Goal: Transaction & Acquisition: Purchase product/service

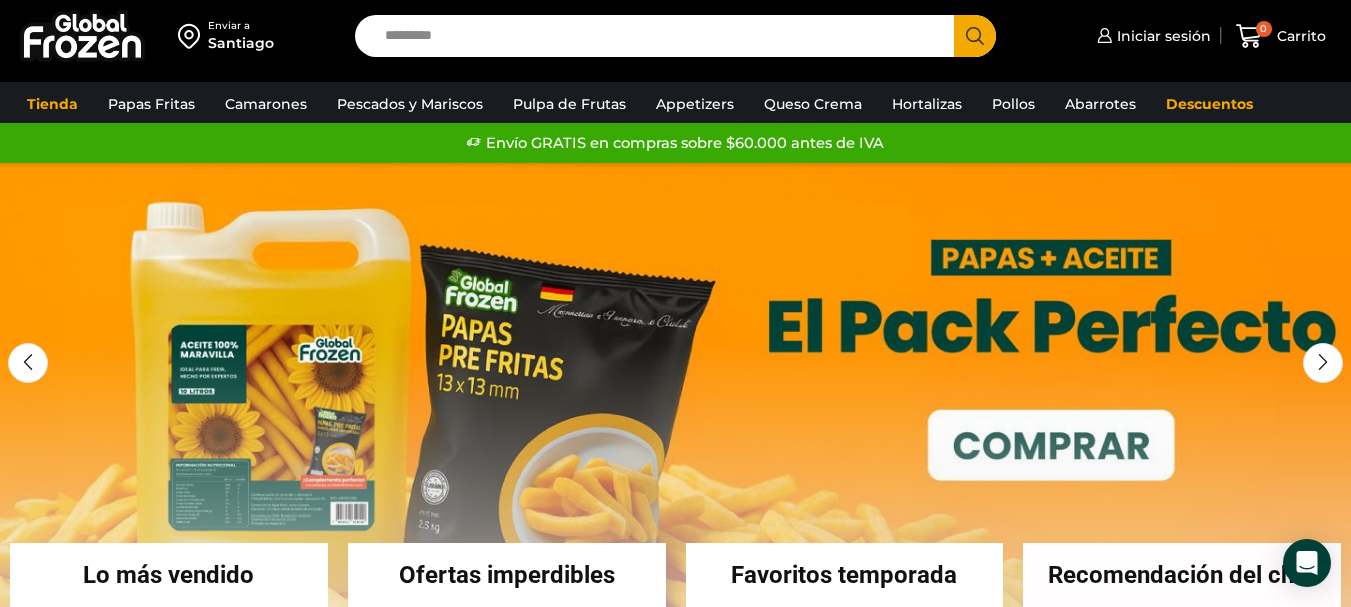
click at [495, 39] on input "Search input" at bounding box center [659, 36] width 569 height 42
type input "**********"
click at [954, 15] on button "Search" at bounding box center [975, 36] width 42 height 42
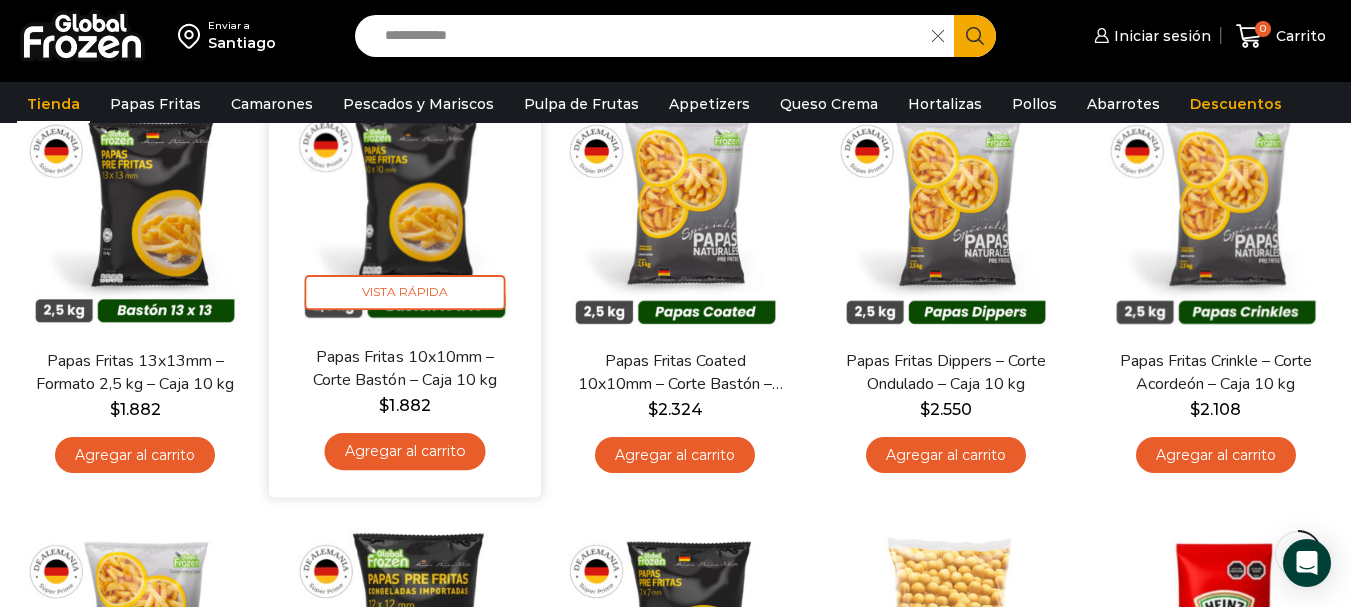
scroll to position [300, 0]
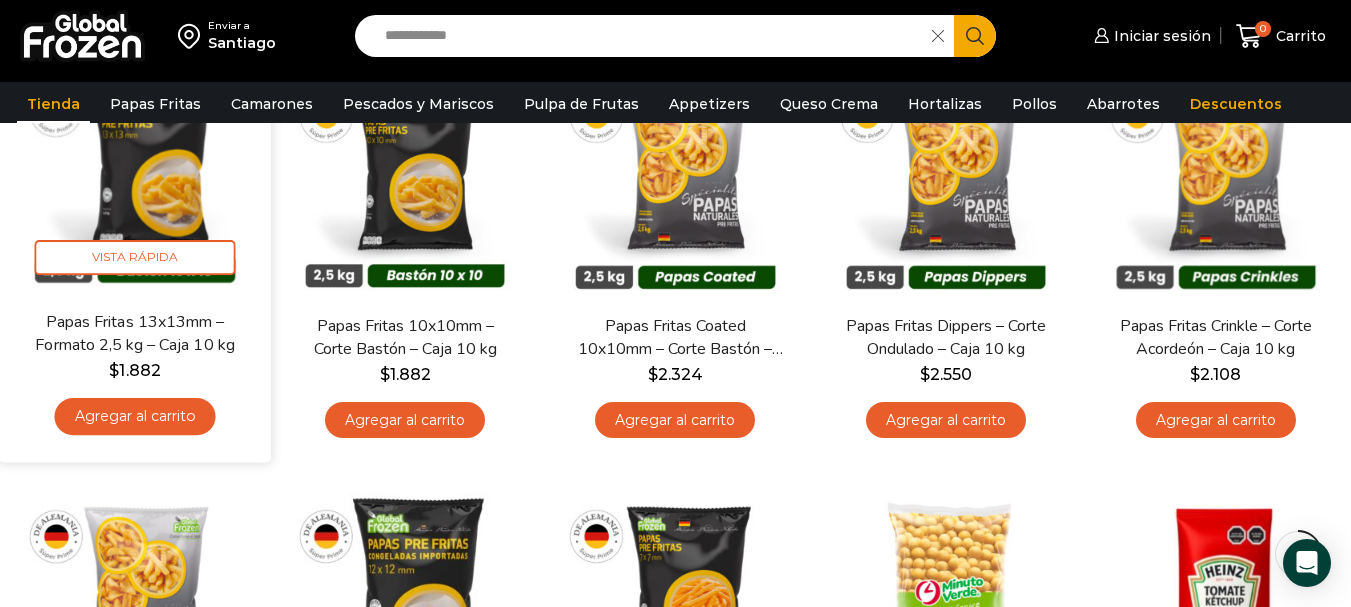
click at [147, 418] on link "Agregar al carrito" at bounding box center [135, 416] width 161 height 37
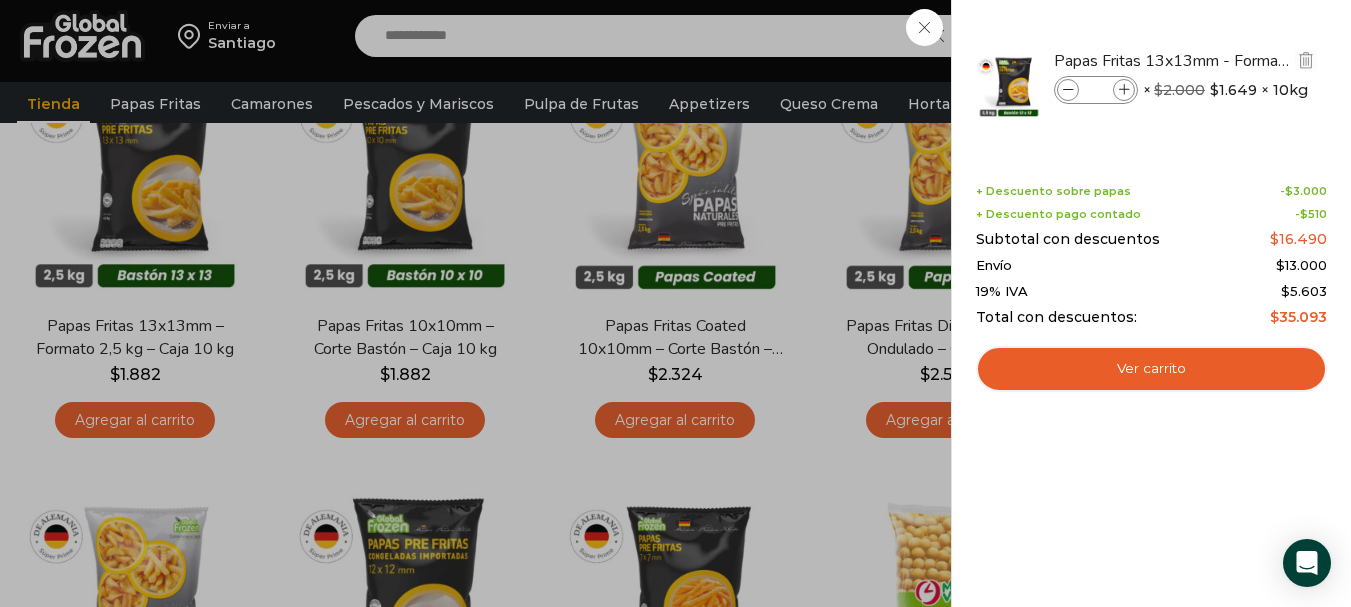
click at [1123, 92] on icon at bounding box center [1124, 90] width 11 height 11
type input "*"
click at [1231, 29] on div "4 Carrito 4 4 Shopping Cart *" at bounding box center [1281, 36] width 100 height 47
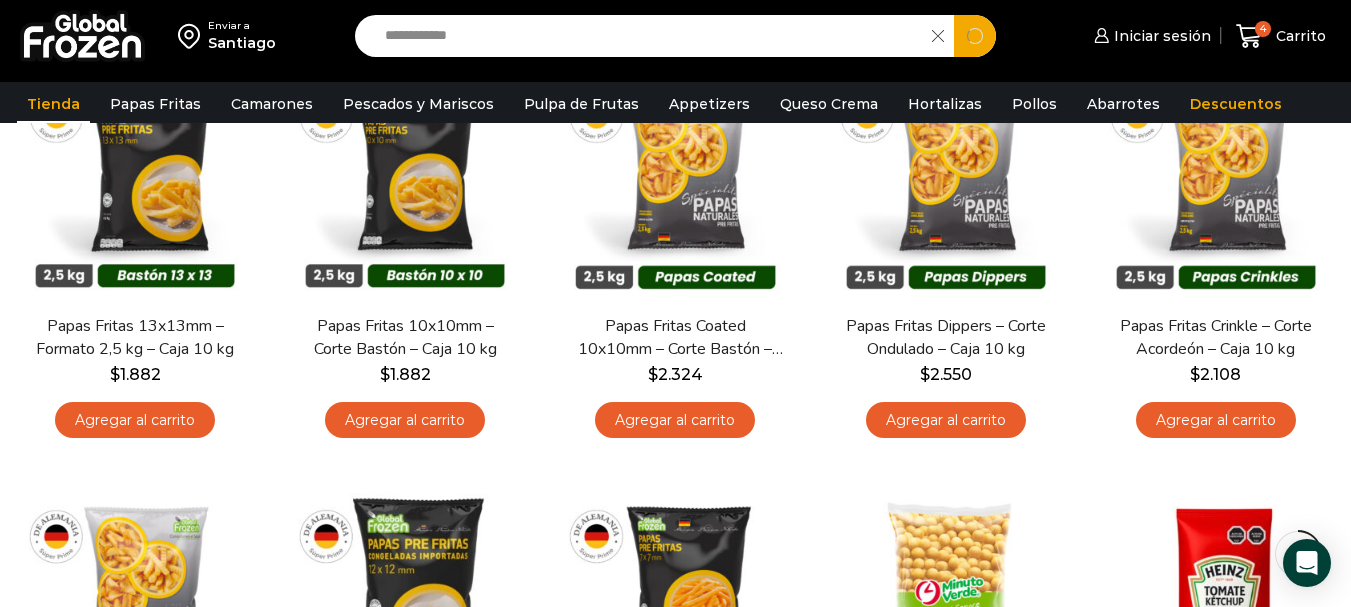
drag, startPoint x: 492, startPoint y: 32, endPoint x: 272, endPoint y: -4, distance: 222.9
type input "******"
click at [954, 15] on button "Search" at bounding box center [975, 36] width 42 height 42
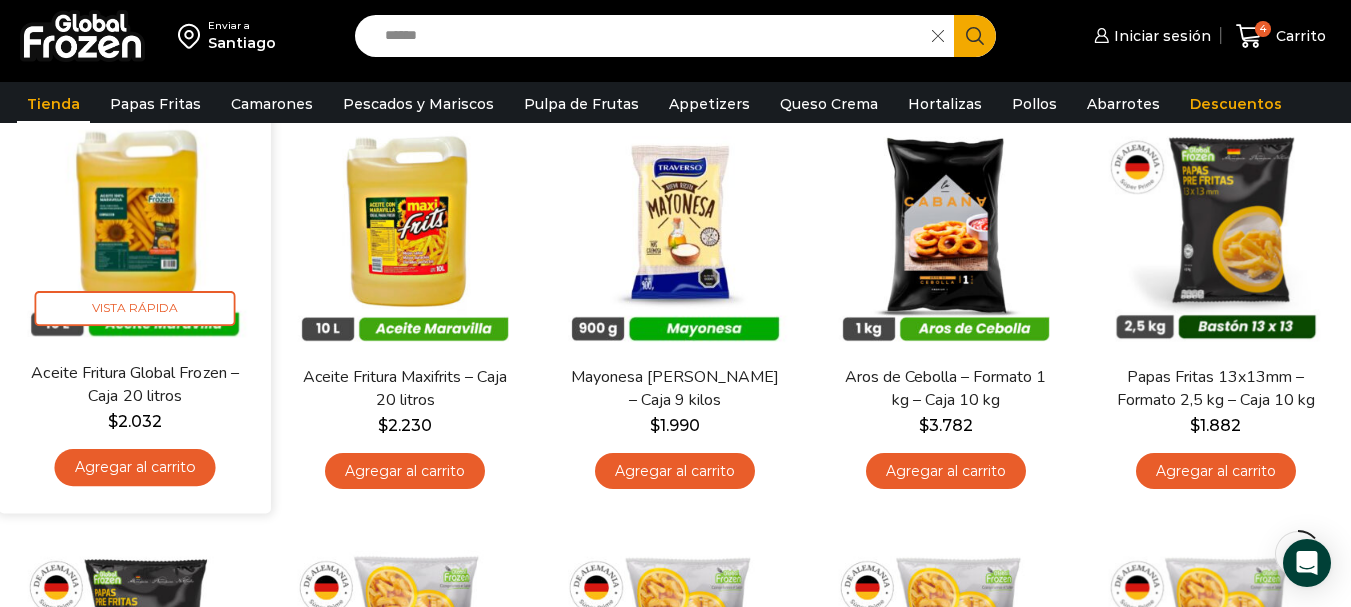
scroll to position [200, 0]
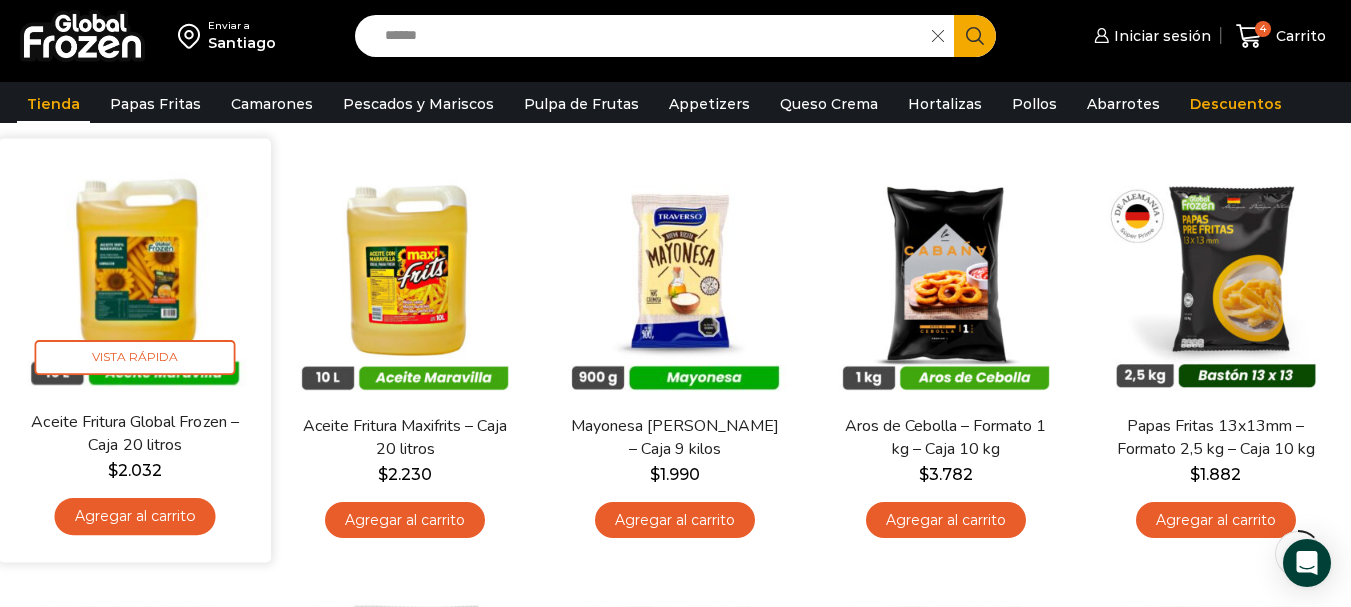
click at [149, 284] on img at bounding box center [135, 274] width 242 height 242
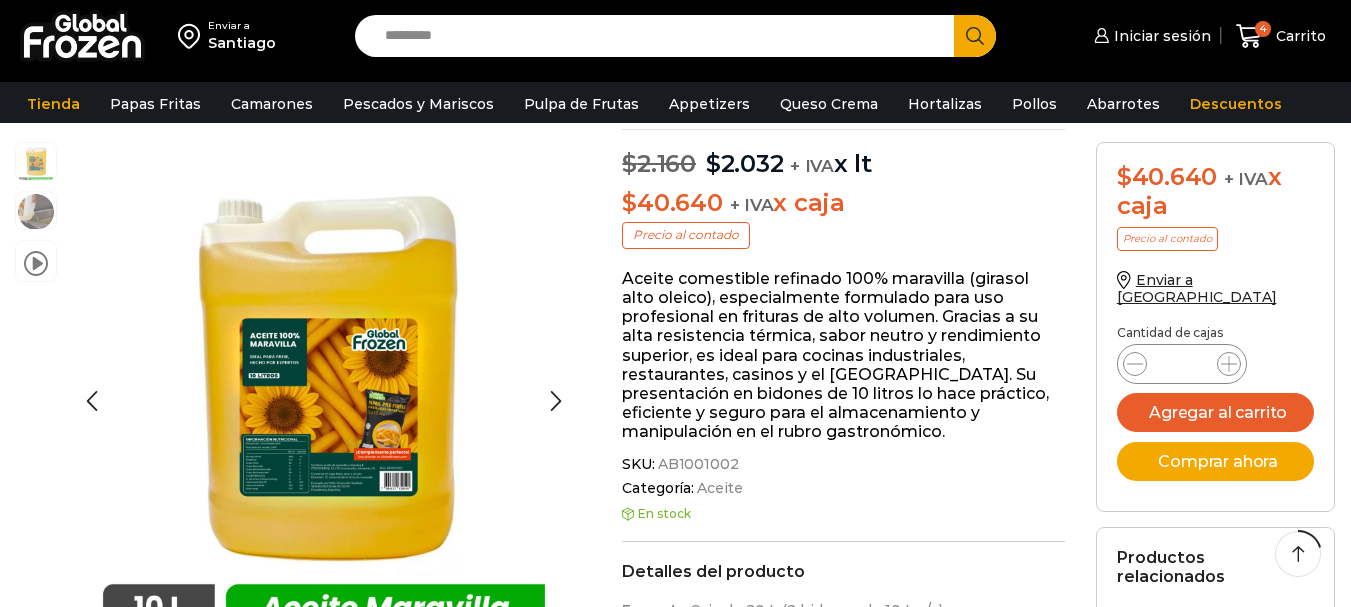
scroll to position [501, 0]
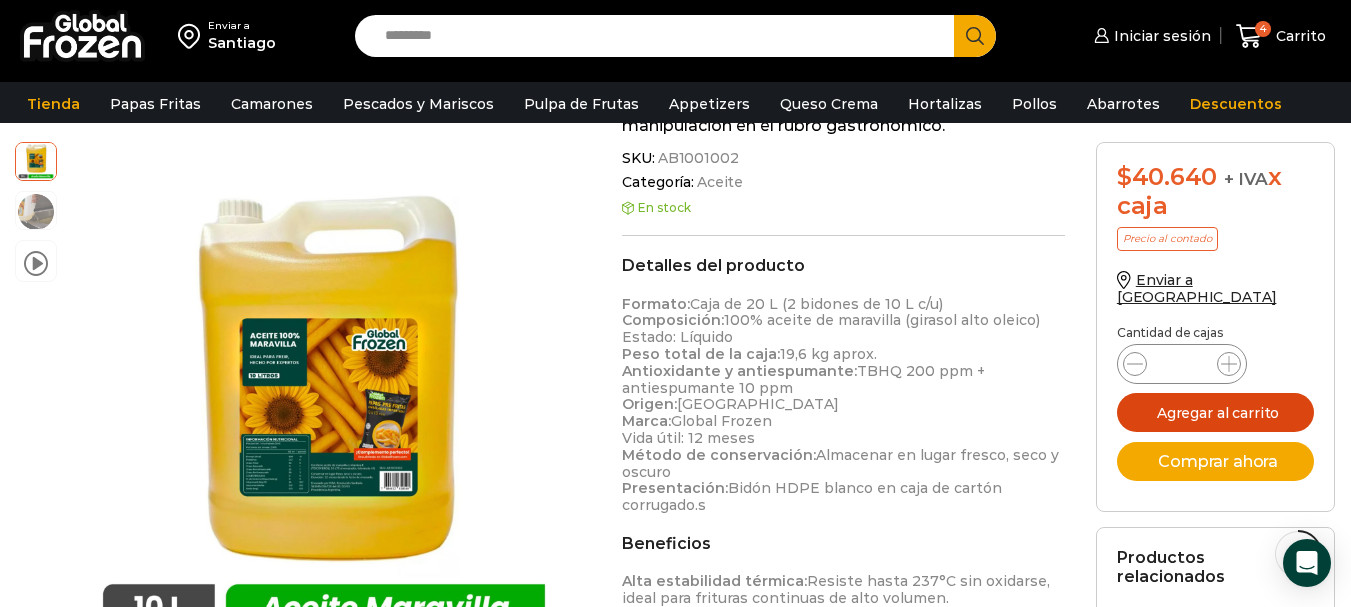
click at [1259, 401] on button "Agregar al carrito" at bounding box center [1216, 412] width 198 height 39
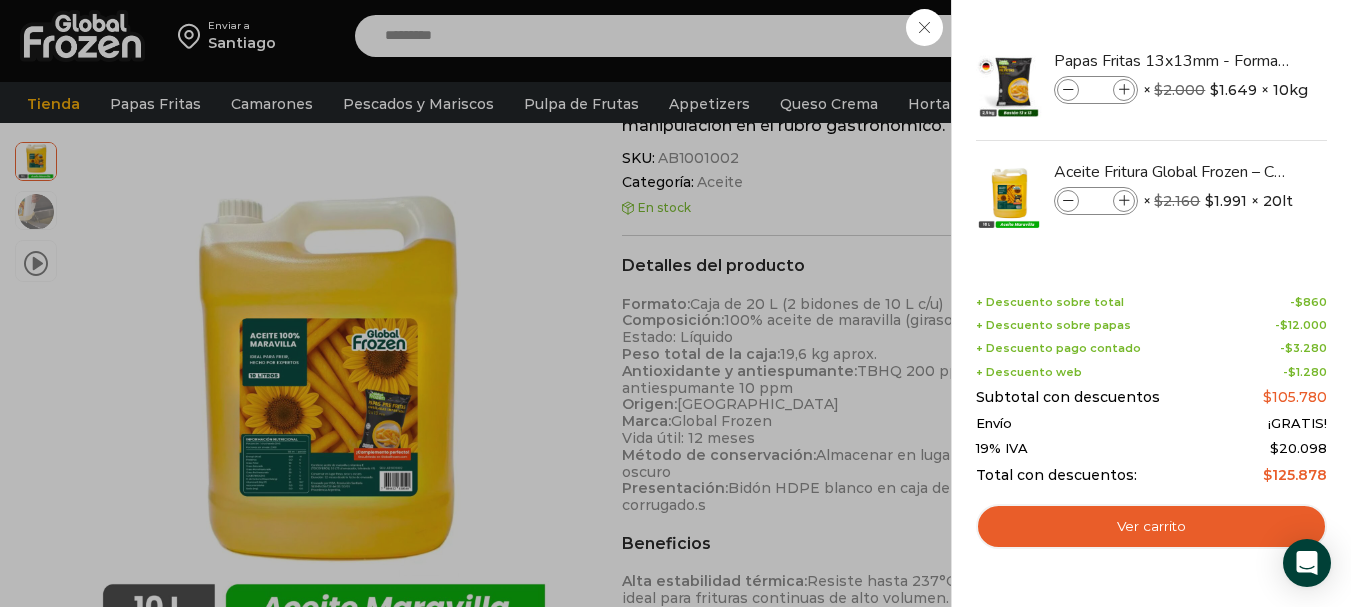
click at [1231, 26] on div "5 Carrito 5 5 Shopping Cart *" at bounding box center [1281, 36] width 100 height 47
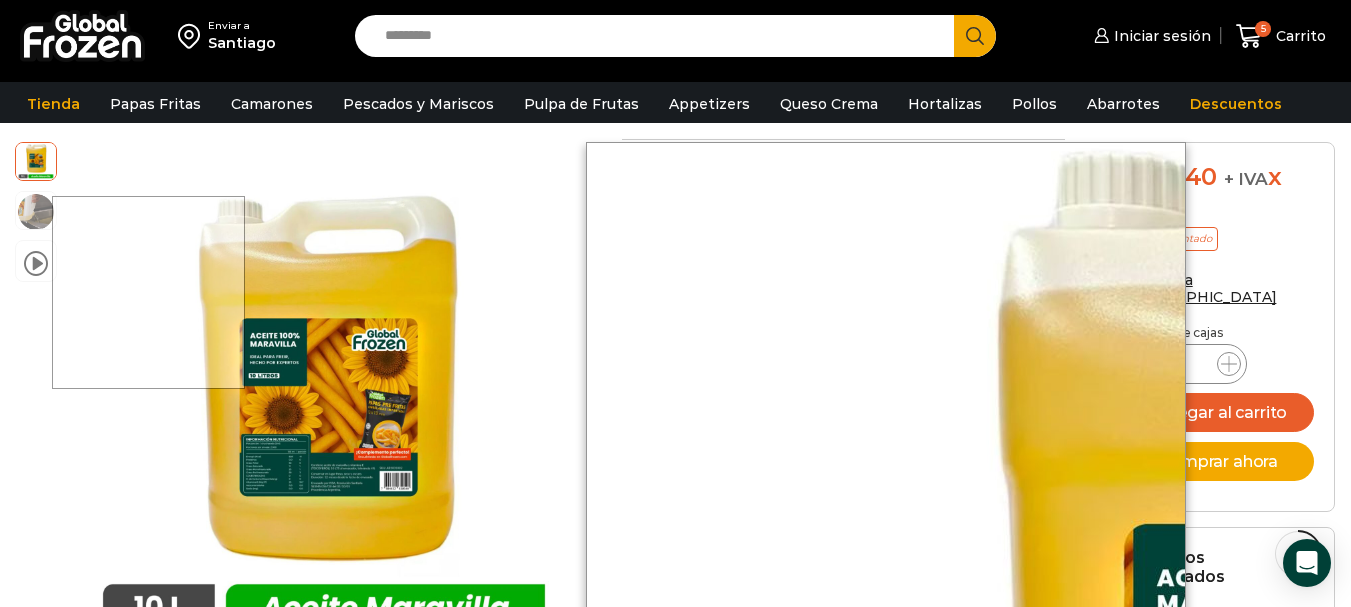
scroll to position [601, 0]
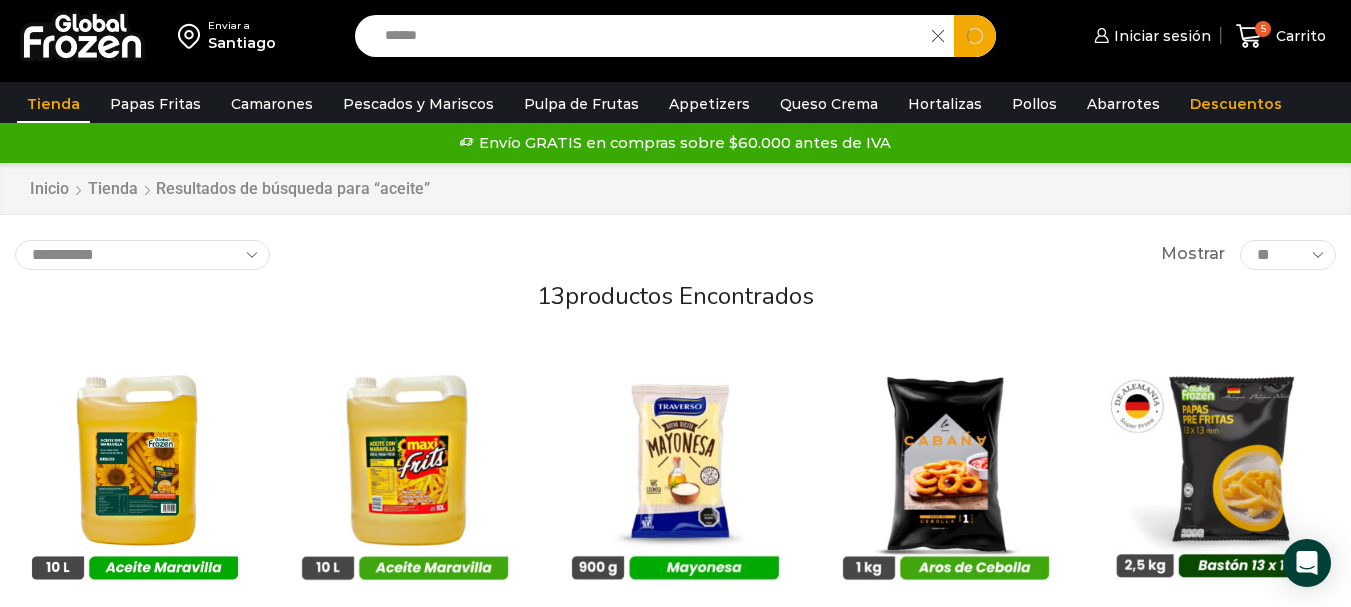
drag, startPoint x: 455, startPoint y: 26, endPoint x: 206, endPoint y: 14, distance: 249.2
click at [216, 16] on div "Enviar a Santiago Search input ****** Search Iniciar sesión" at bounding box center [675, 36] width 1341 height 72
type input "********"
click at [954, 15] on button "Search" at bounding box center [975, 36] width 42 height 42
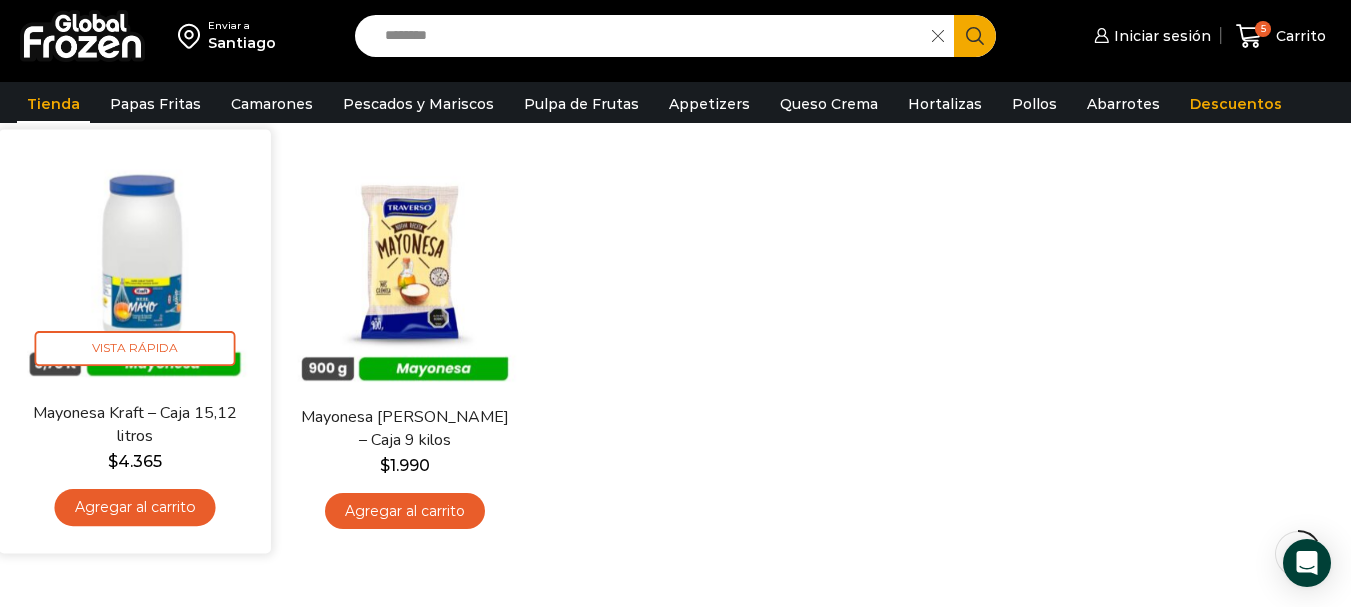
scroll to position [100, 0]
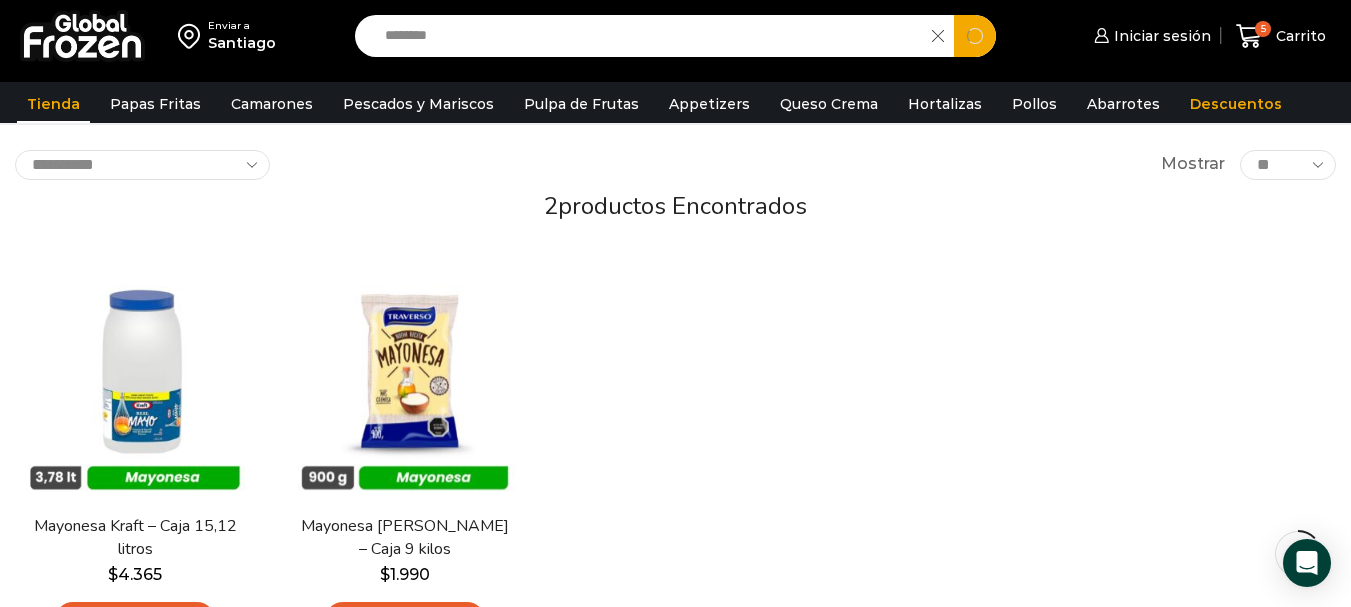
drag, startPoint x: 506, startPoint y: 31, endPoint x: 257, endPoint y: 31, distance: 249.0
click at [276, 31] on div "Enviar a Santiago Search input ******** Search Iniciar sesión *" at bounding box center [675, 36] width 1341 height 72
type input "*******"
click at [954, 15] on button "Search" at bounding box center [975, 36] width 42 height 42
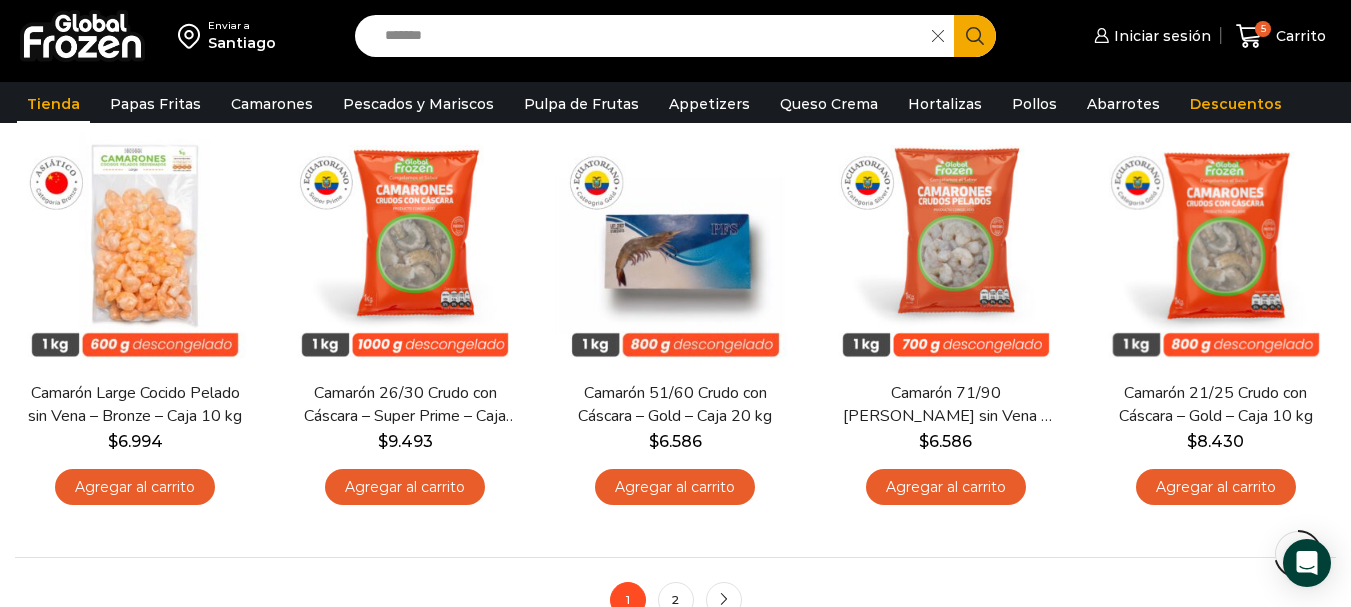
scroll to position [1500, 0]
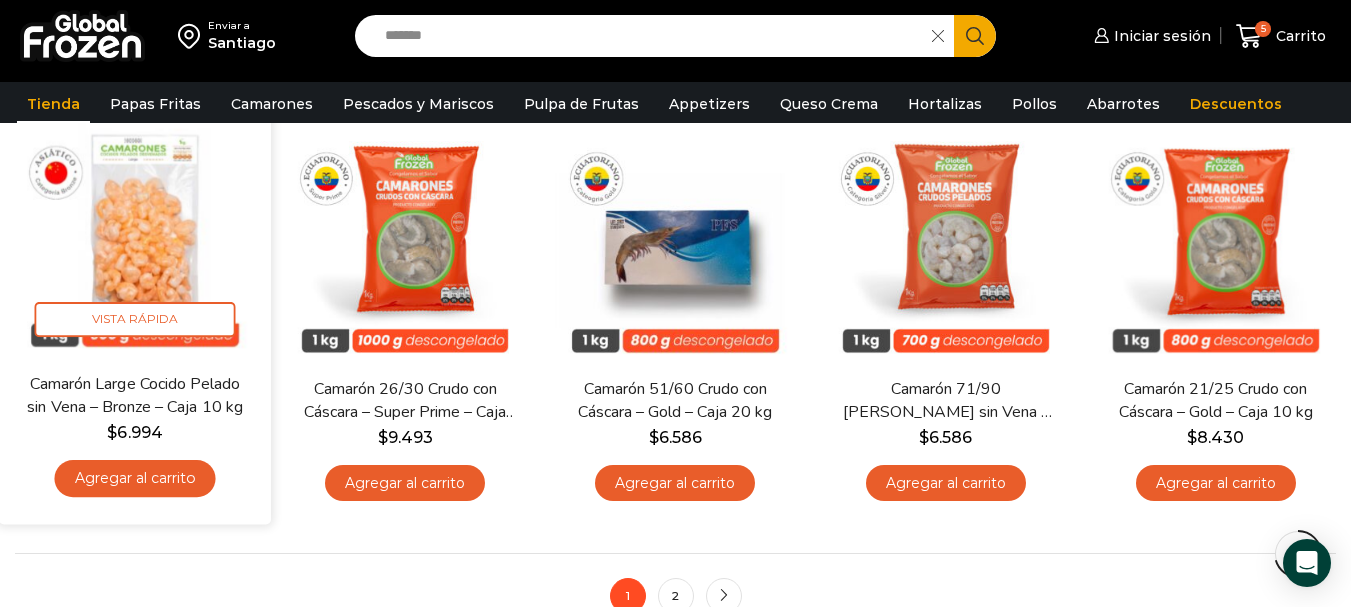
click at [154, 472] on link "Agregar al carrito" at bounding box center [135, 479] width 161 height 37
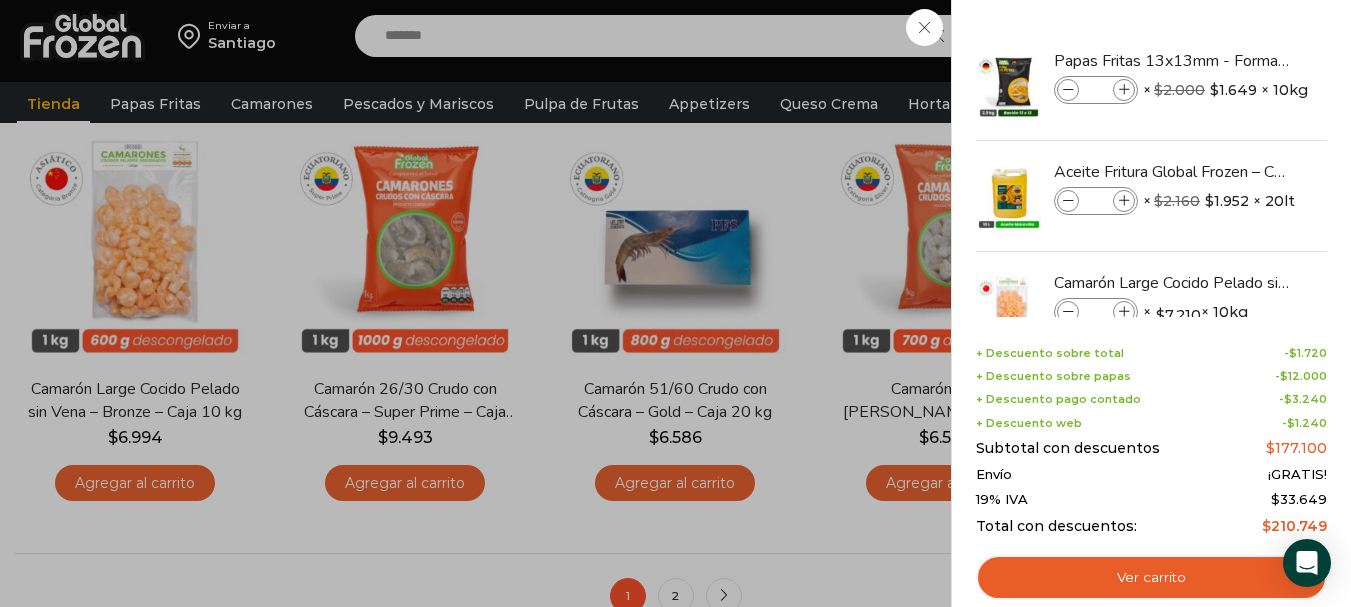
click at [1231, 30] on div "6 Carrito 6 6 Shopping Cart *" at bounding box center [1281, 36] width 100 height 47
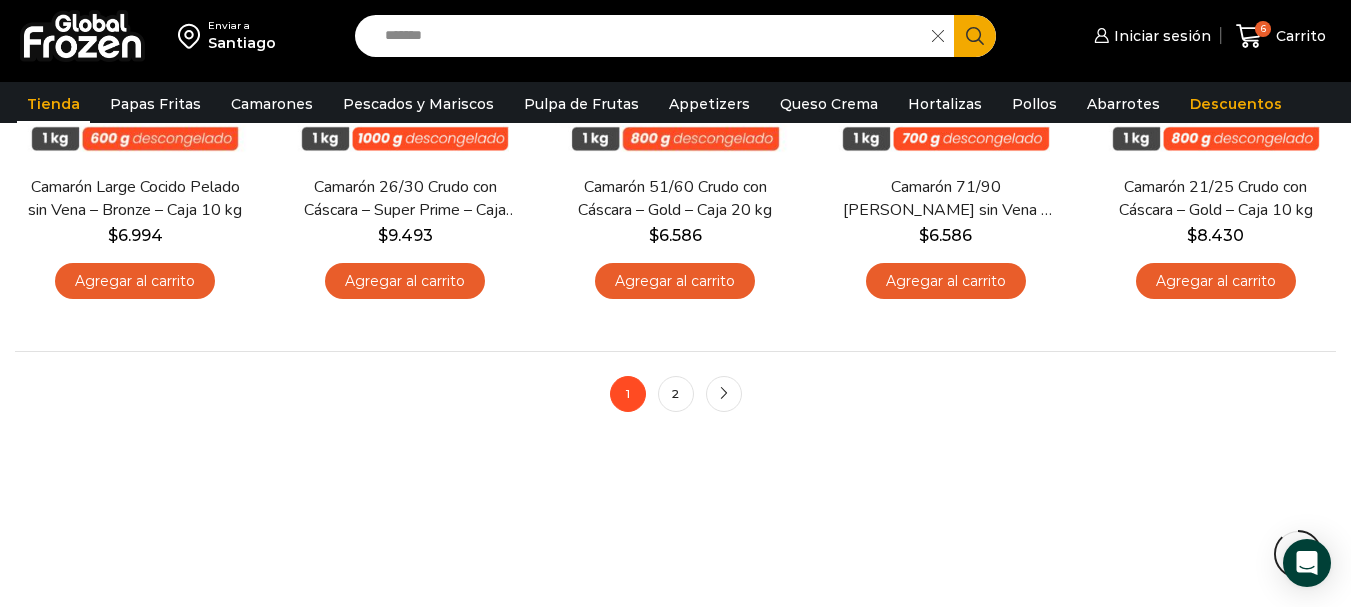
scroll to position [1700, 0]
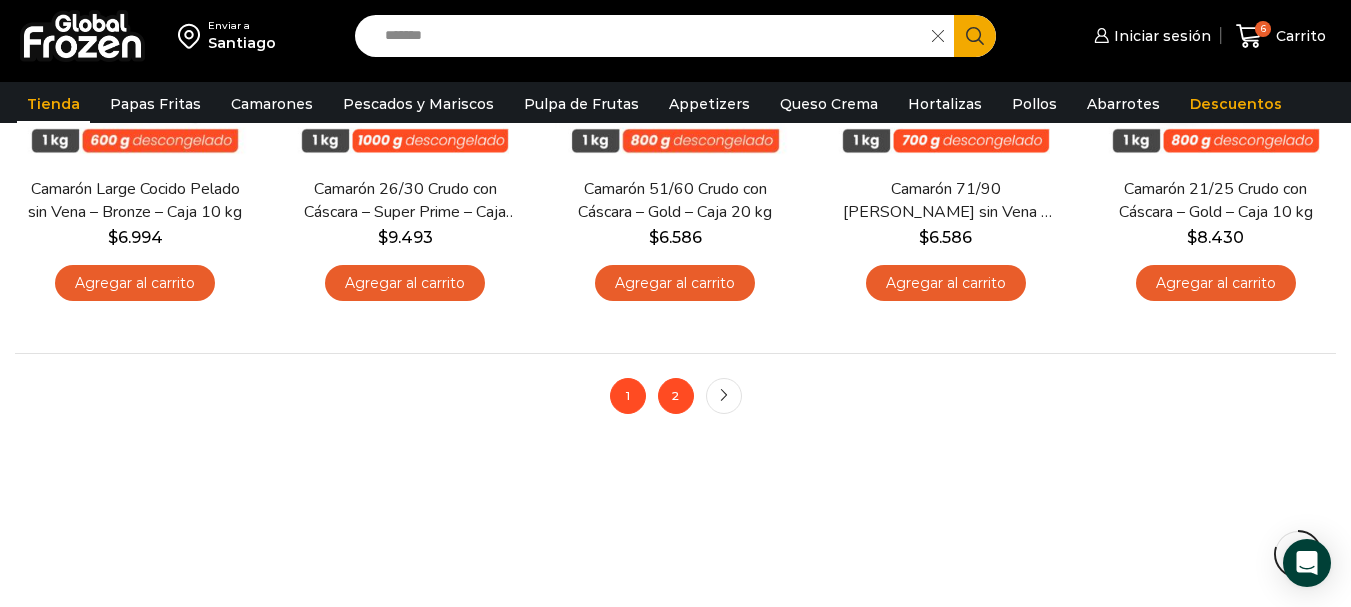
click at [679, 388] on link "2" at bounding box center [676, 396] width 36 height 36
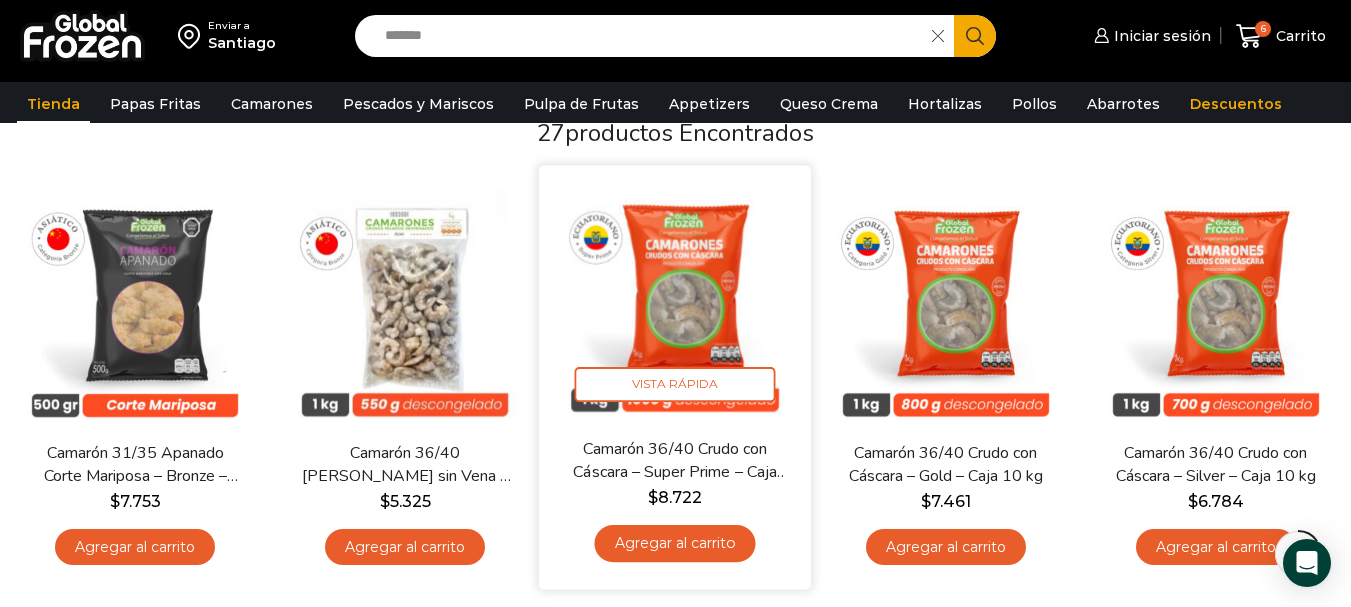
scroll to position [200, 0]
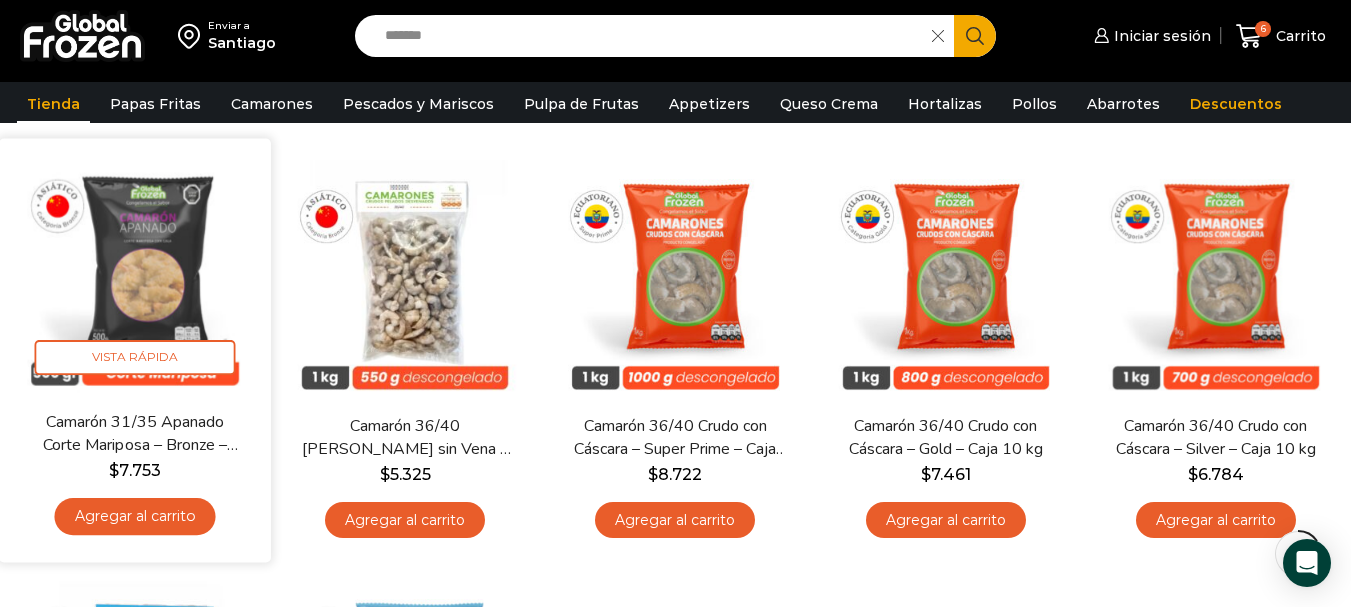
click at [108, 509] on link "Agregar al carrito" at bounding box center [135, 516] width 161 height 37
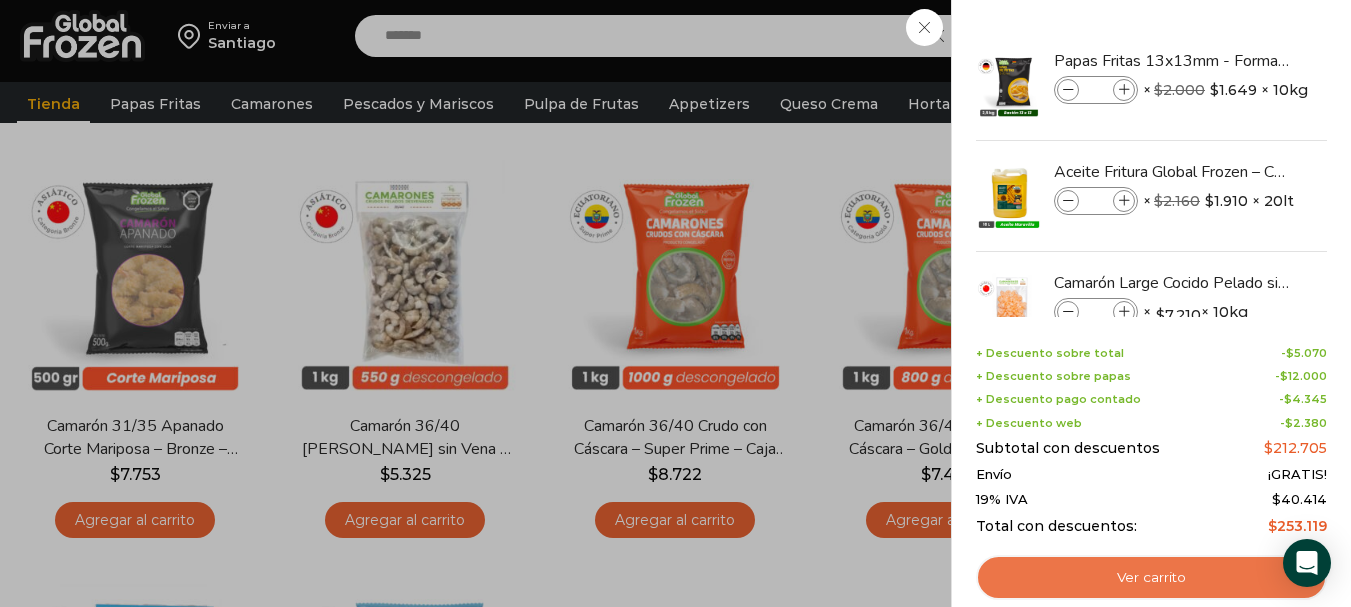
click at [1200, 566] on link "Ver carrito" at bounding box center [1151, 578] width 351 height 46
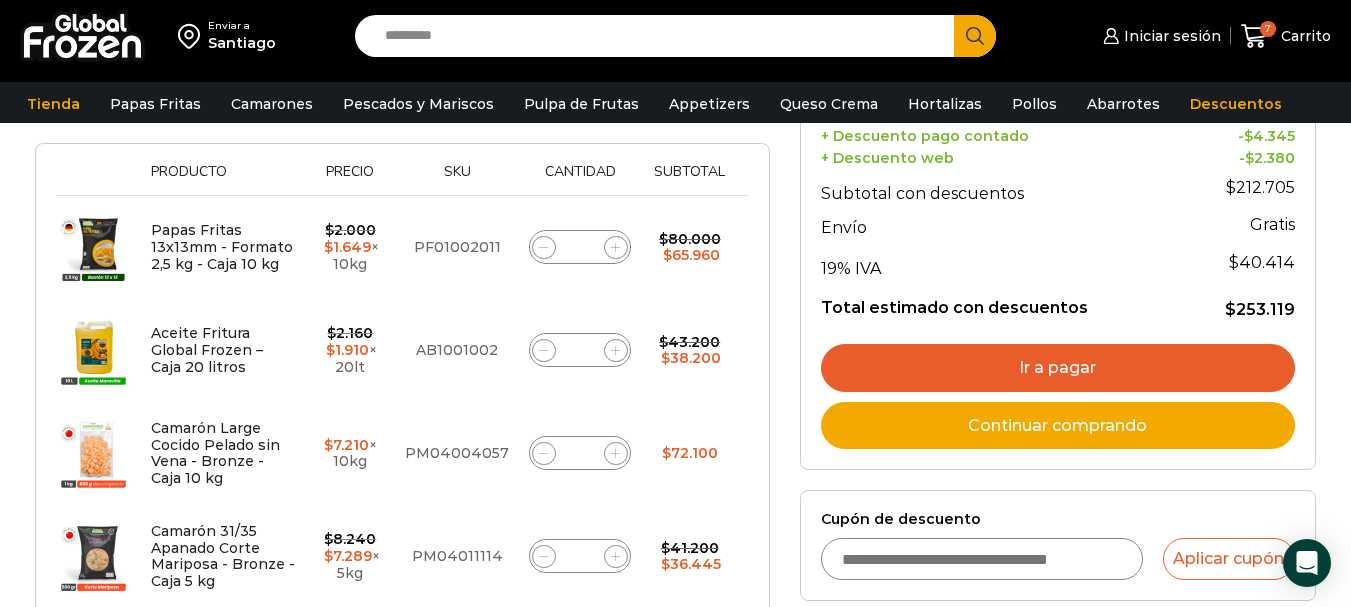
scroll to position [400, 0]
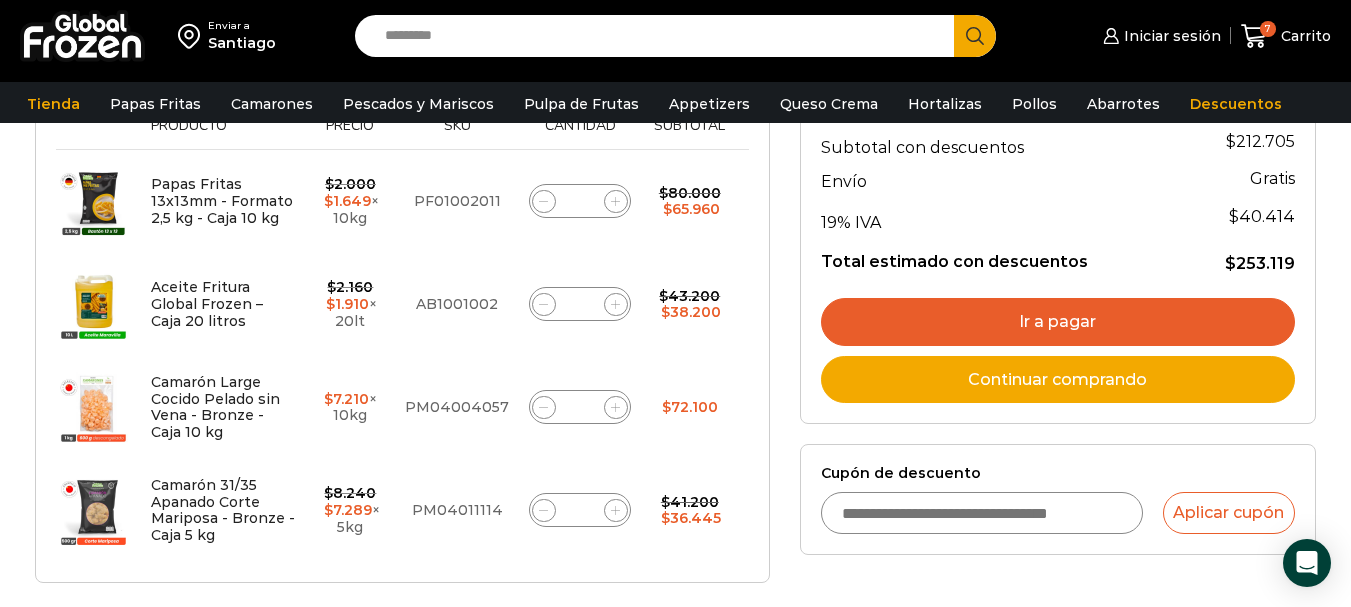
click at [992, 324] on link "Ir a pagar" at bounding box center [1058, 322] width 474 height 48
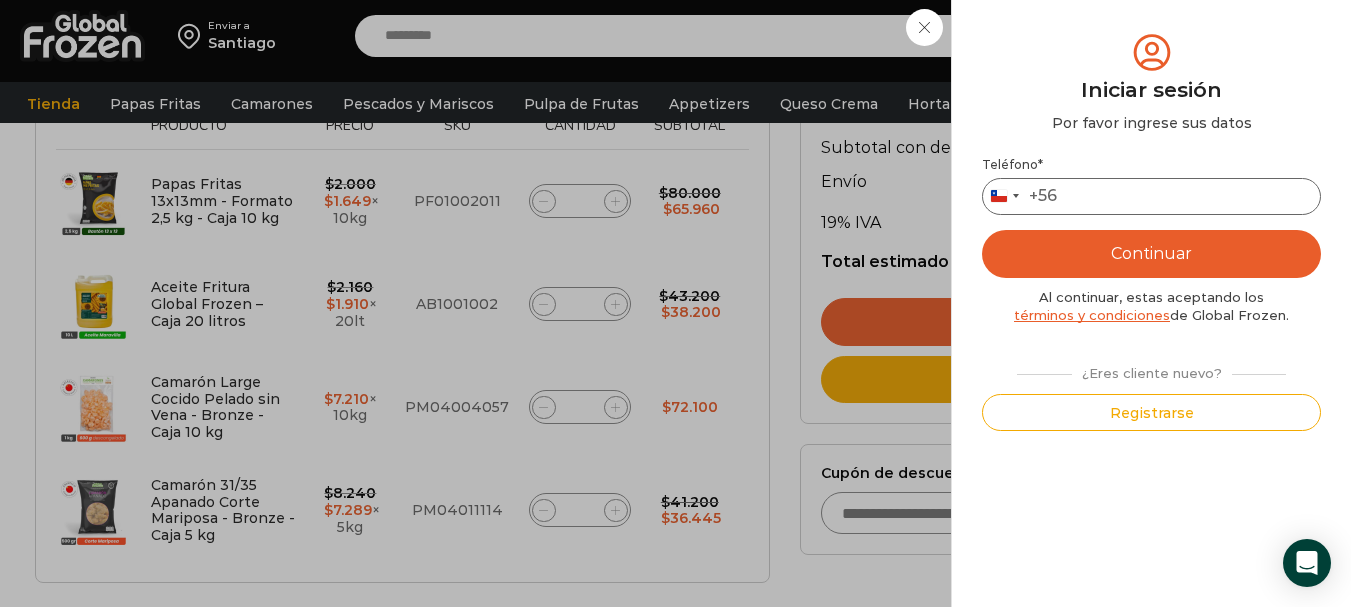
click at [1089, 198] on input "Teléfono *" at bounding box center [1151, 196] width 339 height 37
type input "*********"
click at [1170, 257] on button "Continuar" at bounding box center [1151, 254] width 339 height 48
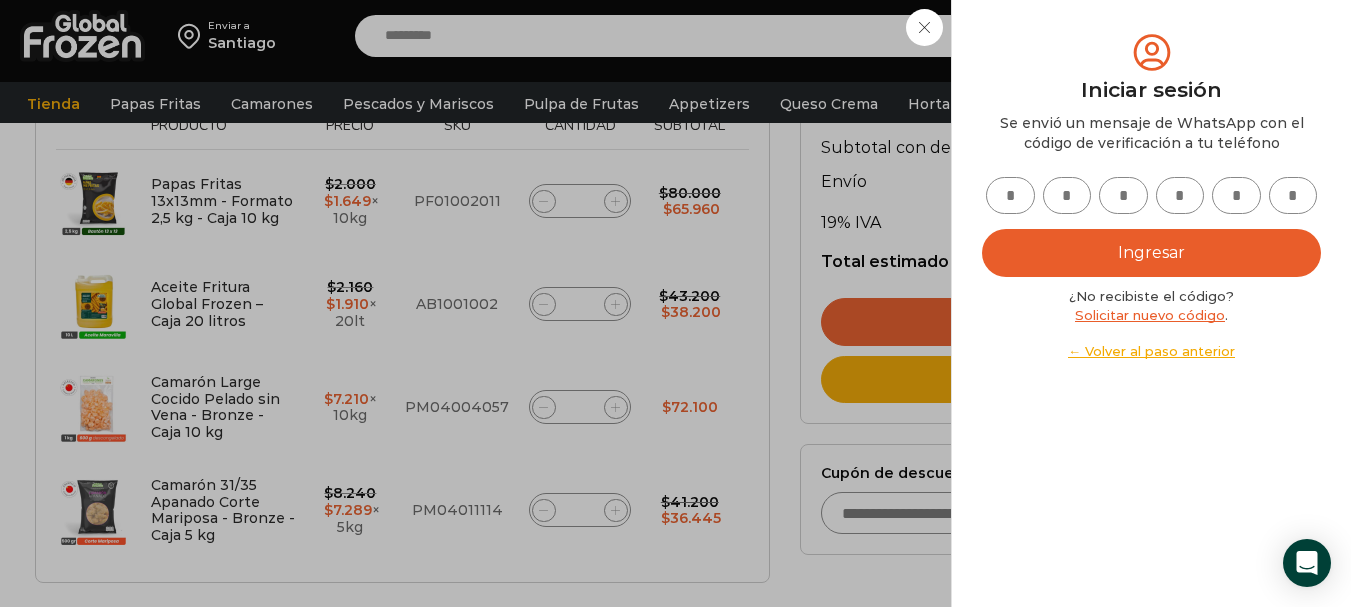
click at [1004, 203] on input "text" at bounding box center [1010, 195] width 49 height 37
type input "*"
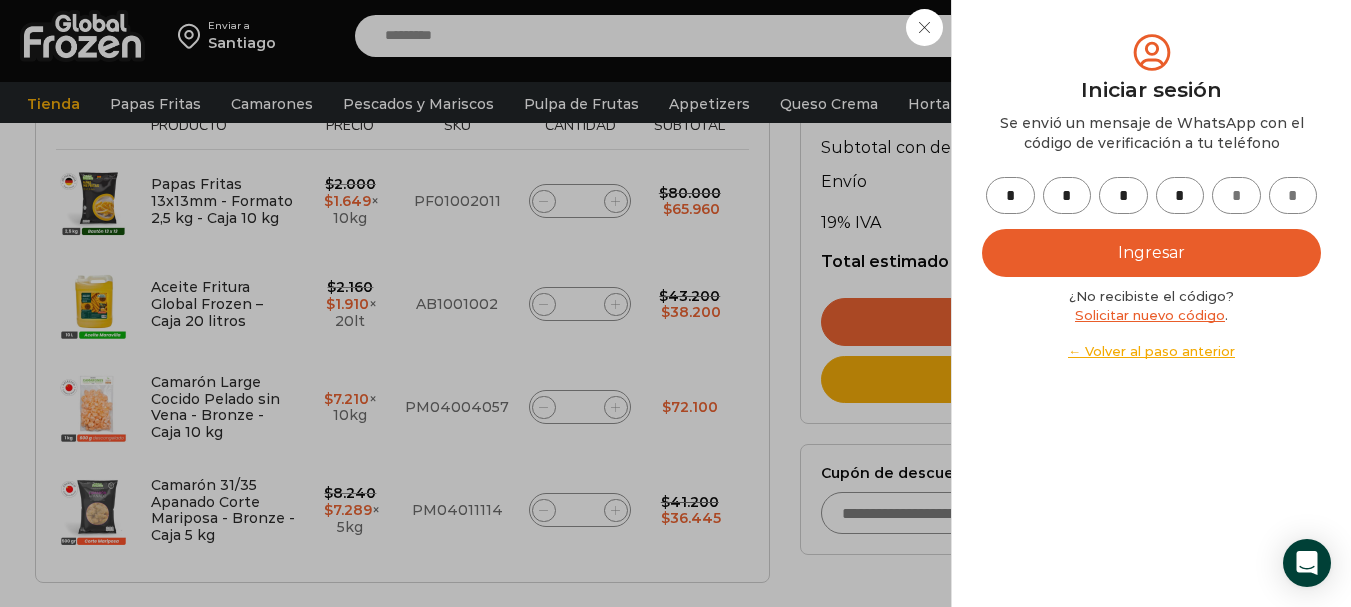
type input "*"
click at [1122, 256] on button "Ingresar" at bounding box center [1151, 253] width 339 height 48
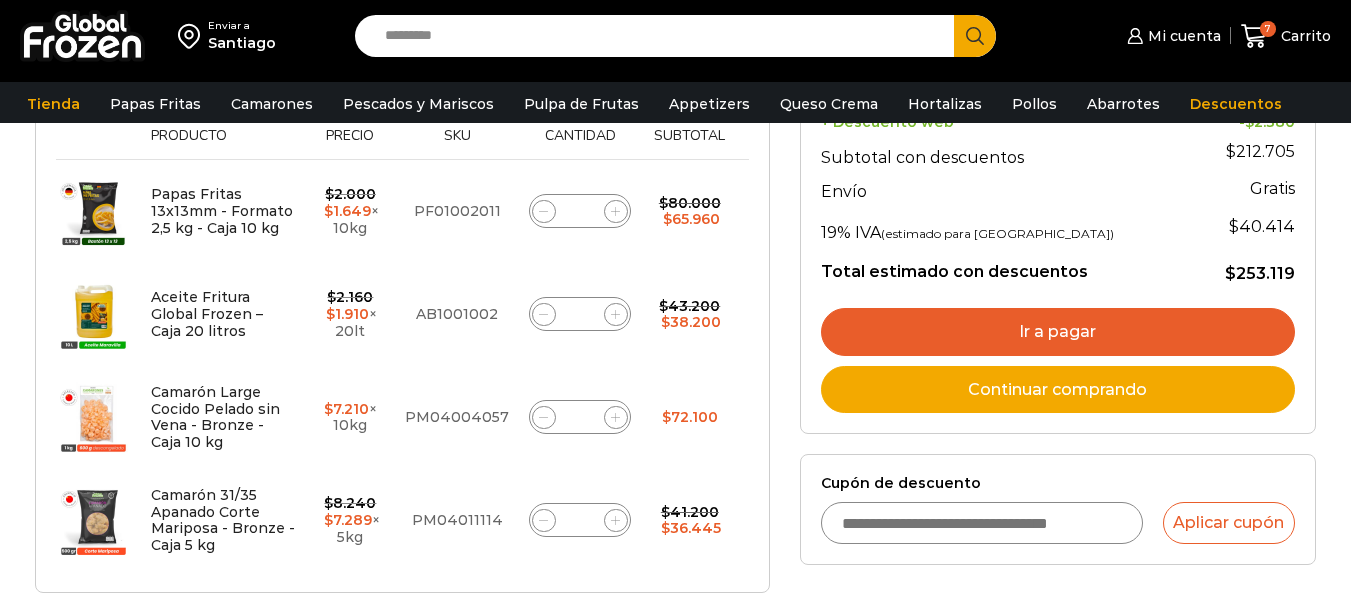
scroll to position [400, 0]
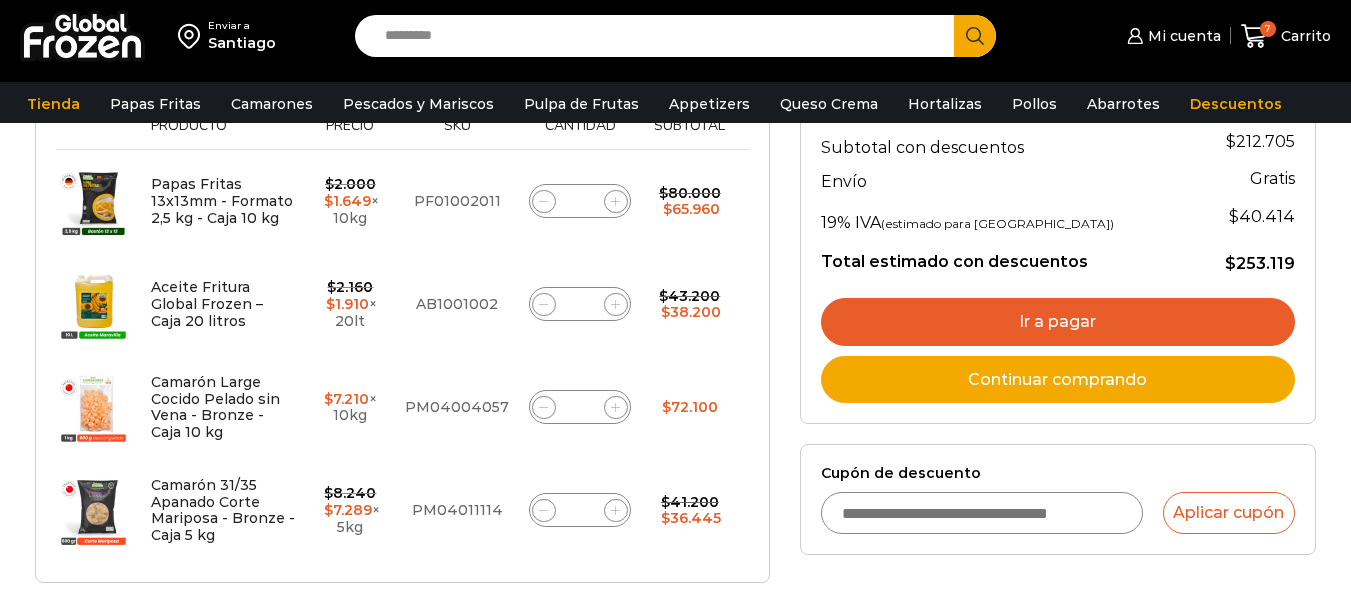
click at [1096, 327] on link "Ir a pagar" at bounding box center [1058, 322] width 474 height 48
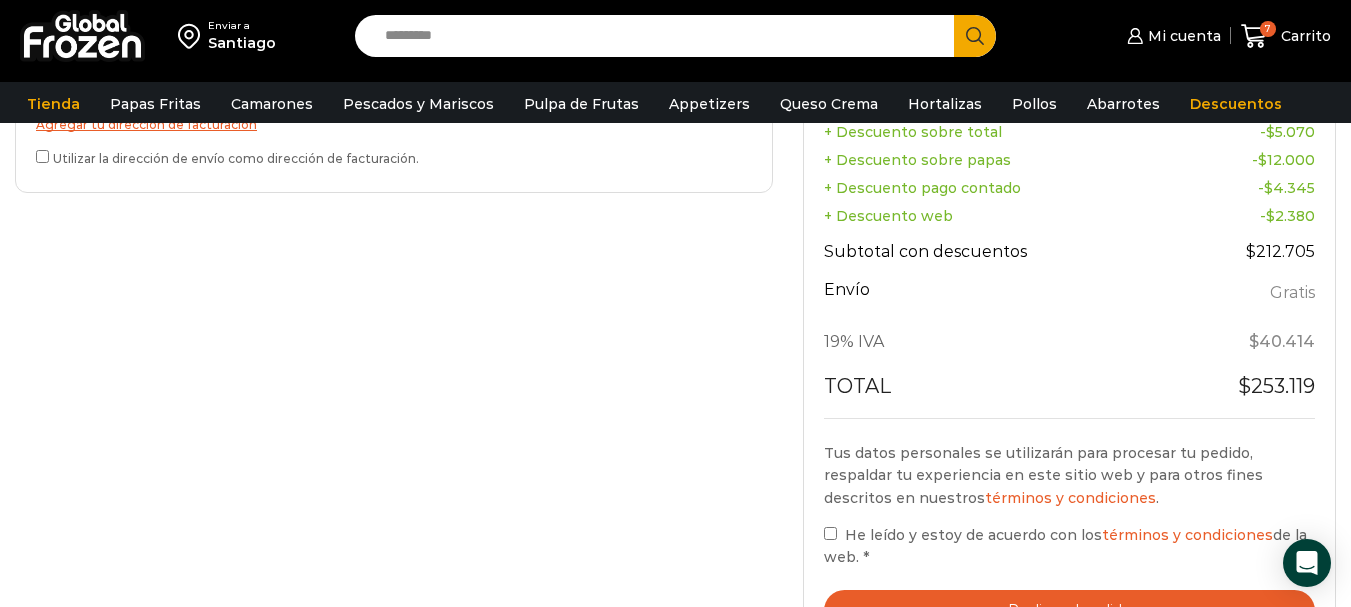
scroll to position [1000, 0]
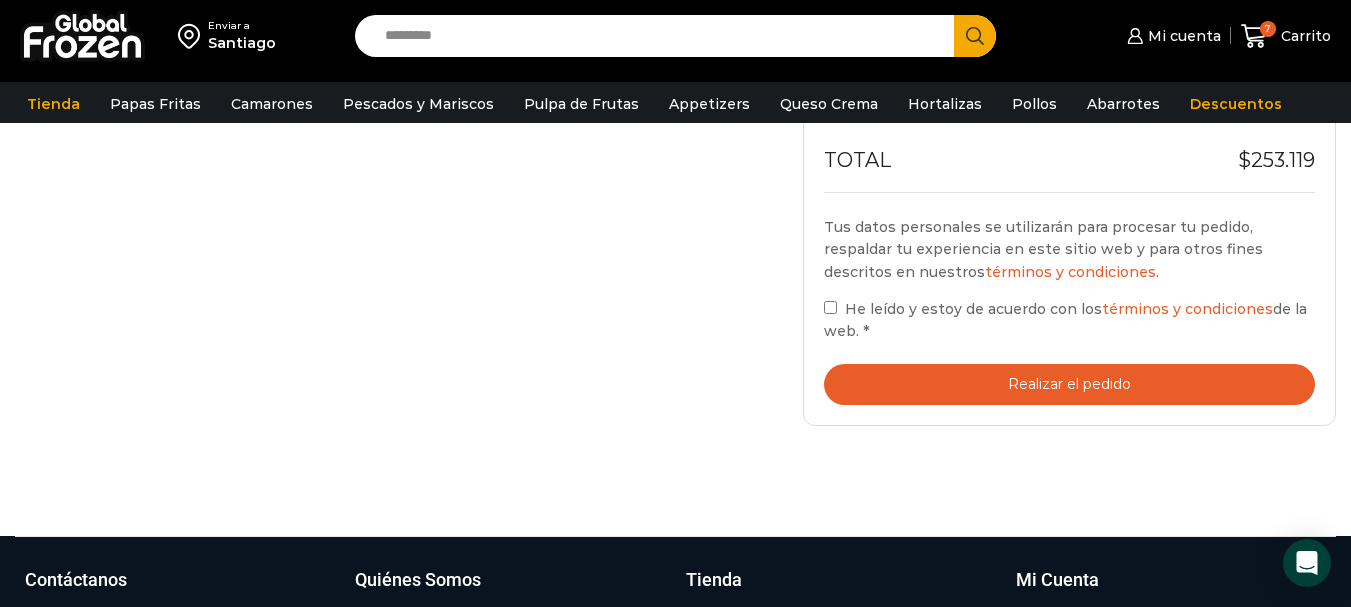
click at [1050, 381] on button "Realizar el pedido" at bounding box center [1069, 384] width 491 height 41
